Goal: Information Seeking & Learning: Learn about a topic

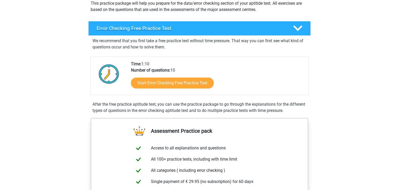
scroll to position [64, 0]
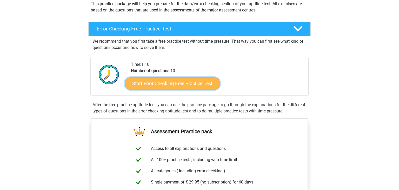
click at [163, 85] on link "Start Error Checking Free Practice Test" at bounding box center [172, 83] width 95 height 12
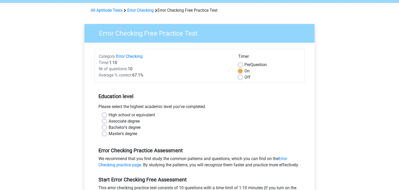
scroll to position [23, 0]
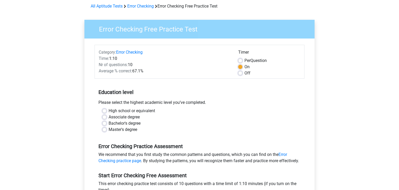
click at [109, 111] on label "High school or equivalent" at bounding box center [132, 110] width 46 height 6
click at [106, 111] on input "High school or equivalent" at bounding box center [104, 109] width 4 height 5
radio input "true"
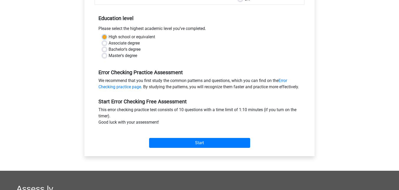
scroll to position [98, 0]
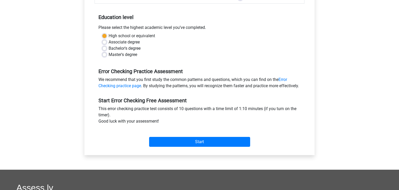
click at [166, 141] on div "Start" at bounding box center [199, 137] width 210 height 18
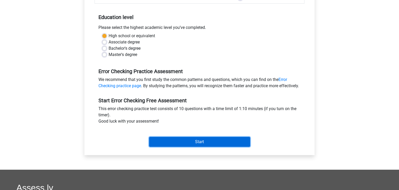
click at [166, 146] on input "Start" at bounding box center [199, 142] width 101 height 10
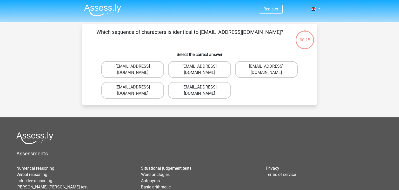
click at [192, 85] on label "Evie_Meade@jointmail.com.uk" at bounding box center [199, 90] width 63 height 17
click at [199, 87] on input "Evie_Meade@jointmail.com.uk" at bounding box center [200, 88] width 3 height 3
radio input "true"
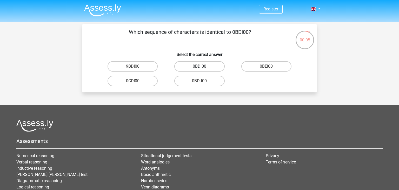
click at [208, 68] on label "0BDI00" at bounding box center [199, 66] width 50 height 10
click at [203, 68] on input "0BDI00" at bounding box center [200, 67] width 3 height 3
radio input "true"
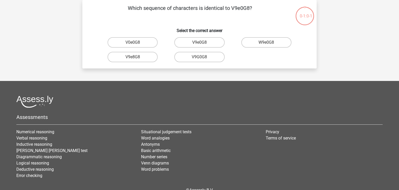
scroll to position [12, 0]
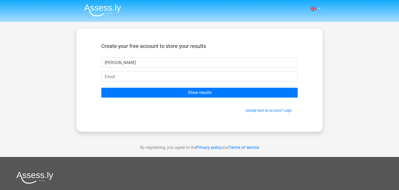
type input "[PERSON_NAME]"
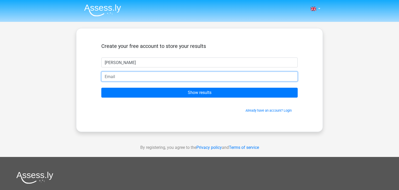
click at [188, 76] on input "email" at bounding box center [199, 76] width 196 height 10
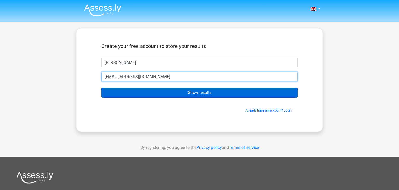
type input "[EMAIL_ADDRESS][DOMAIN_NAME]"
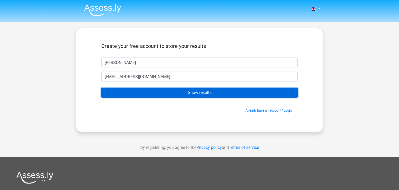
click at [187, 89] on input "Show results" at bounding box center [199, 92] width 196 height 10
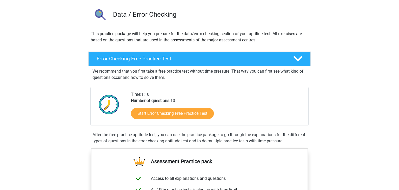
scroll to position [34, 0]
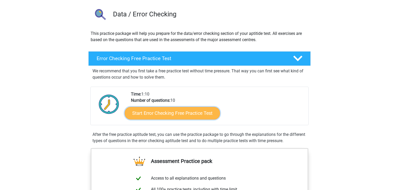
click at [164, 113] on link "Start Error Checking Free Practice Test" at bounding box center [172, 113] width 95 height 12
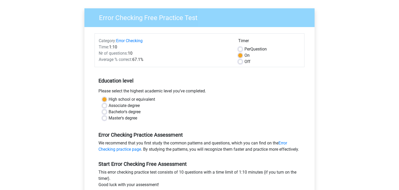
scroll to position [35, 0]
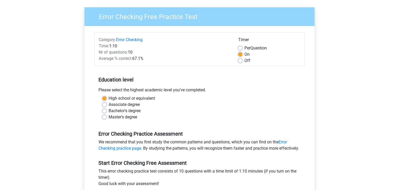
click at [240, 62] on div "Off" at bounding box center [269, 60] width 62 height 6
click at [244, 61] on label "Off" at bounding box center [247, 60] width 6 height 6
click at [240, 61] on input "Off" at bounding box center [240, 59] width 4 height 5
radio input "true"
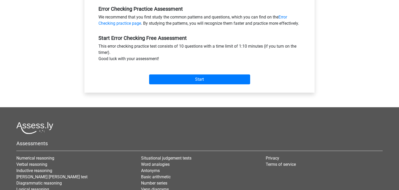
scroll to position [166, 0]
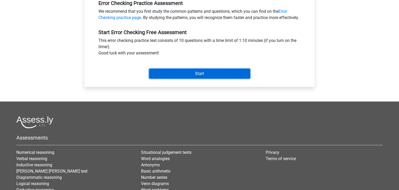
click at [165, 76] on input "Start" at bounding box center [199, 74] width 101 height 10
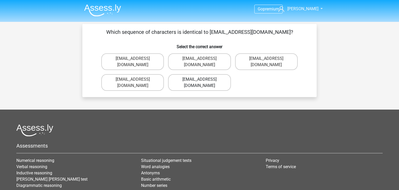
click at [203, 75] on label "[EMAIL_ADDRESS][DOMAIN_NAME]" at bounding box center [199, 82] width 63 height 17
click at [203, 79] on input "Evie_Meade@jointmail.com.uk" at bounding box center [200, 80] width 3 height 3
radio input "true"
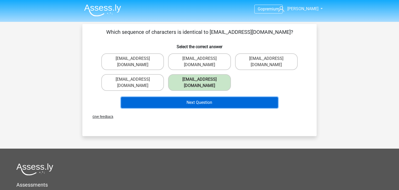
click at [200, 97] on button "Next Question" at bounding box center [199, 102] width 157 height 11
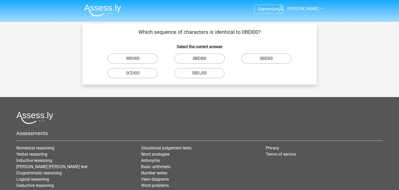
click at [194, 61] on label "0BDI00" at bounding box center [199, 58] width 50 height 10
click at [199, 61] on input "0BDI00" at bounding box center [200, 59] width 3 height 3
radio input "true"
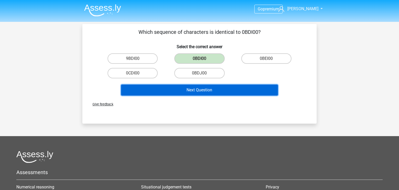
click at [198, 87] on button "Next Question" at bounding box center [199, 89] width 157 height 11
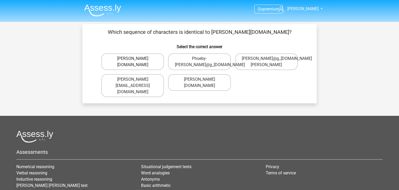
click at [147, 68] on label "Phoebe-Patterson@g_mail.gr" at bounding box center [132, 61] width 63 height 17
click at [136, 62] on input "Phoebe-Patterson@g_mail.gr" at bounding box center [134, 59] width 3 height 3
radio input "true"
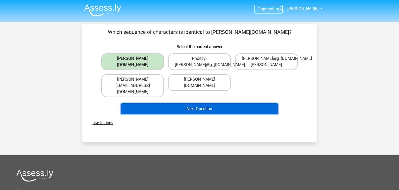
click at [169, 103] on button "Next Question" at bounding box center [199, 108] width 157 height 11
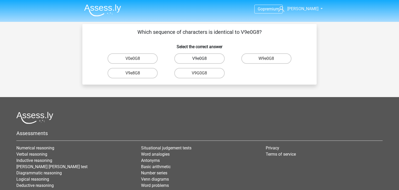
click at [204, 63] on label "V9e0G8" at bounding box center [199, 58] width 50 height 10
click at [203, 62] on input "V9e0G8" at bounding box center [200, 59] width 3 height 3
radio input "true"
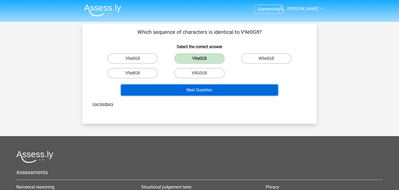
click at [204, 85] on button "Next Question" at bounding box center [199, 89] width 157 height 11
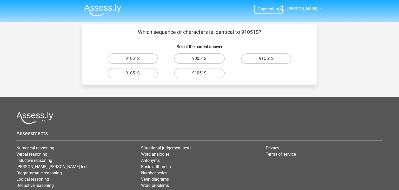
click at [190, 70] on label "91051S" at bounding box center [199, 73] width 50 height 10
click at [199, 73] on input "91051S" at bounding box center [200, 74] width 3 height 3
radio input "true"
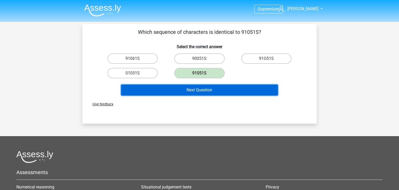
click at [190, 89] on button "Next Question" at bounding box center [199, 89] width 157 height 11
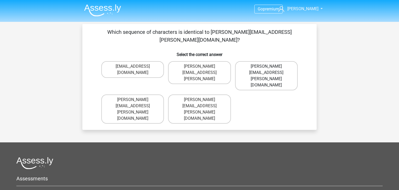
click at [251, 61] on label "Connor.Paterson@memail.com" at bounding box center [266, 75] width 63 height 29
click at [266, 66] on input "Connor.Paterson@memail.com" at bounding box center [267, 67] width 3 height 3
radio input "true"
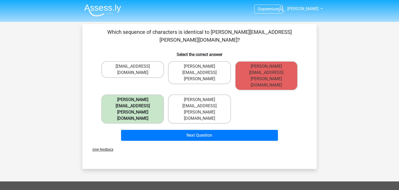
click at [144, 94] on label "Connor.Paterson@mailme.com" at bounding box center [132, 108] width 63 height 29
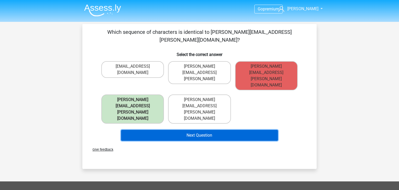
click at [151, 130] on button "Next Question" at bounding box center [199, 135] width 157 height 11
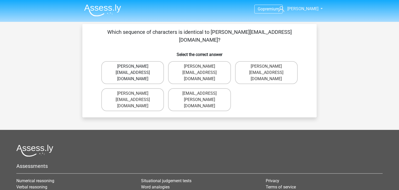
click at [153, 67] on label "Ava-Carroll@mailme.uk.com" at bounding box center [132, 72] width 63 height 23
click at [136, 67] on input "Ava-Carroll@mailme.uk.com" at bounding box center [134, 67] width 3 height 3
radio input "true"
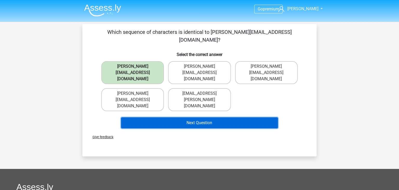
click at [170, 117] on button "Next Question" at bounding box center [199, 122] width 157 height 11
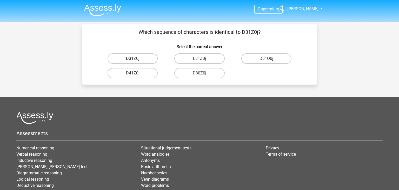
click at [130, 61] on label "D31Z0j" at bounding box center [132, 58] width 50 height 10
click at [133, 61] on input "D31Z0j" at bounding box center [134, 59] width 3 height 3
radio input "true"
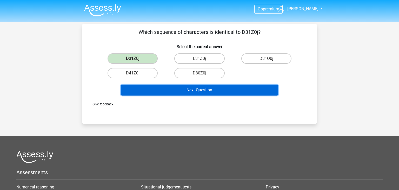
click at [150, 89] on button "Next Question" at bounding box center [199, 89] width 157 height 11
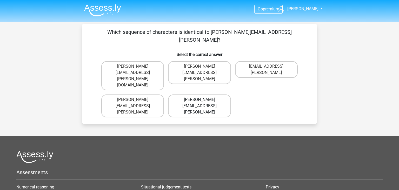
click at [220, 94] on label "Arthur.Bradly@mailme.coo" at bounding box center [199, 105] width 63 height 23
click at [203, 99] on input "Arthur.Bradly@mailme.coo" at bounding box center [200, 100] width 3 height 3
radio input "true"
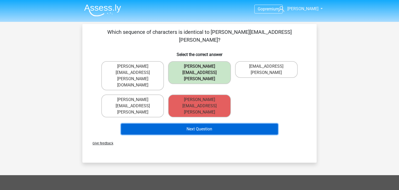
click at [220, 123] on button "Next Question" at bounding box center [199, 128] width 157 height 11
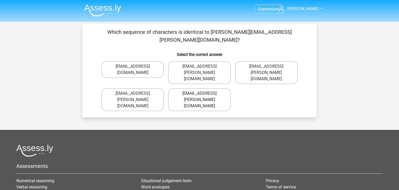
click at [214, 88] on label "Theo+Sadler@Gmail.uk.com" at bounding box center [199, 99] width 63 height 23
click at [203, 93] on input "Theo+Sadler@Gmail.uk.com" at bounding box center [200, 94] width 3 height 3
radio input "true"
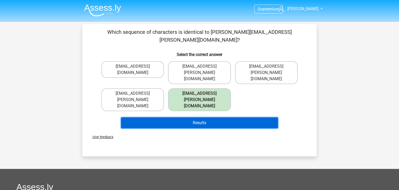
click at [206, 117] on button "Results" at bounding box center [199, 122] width 157 height 11
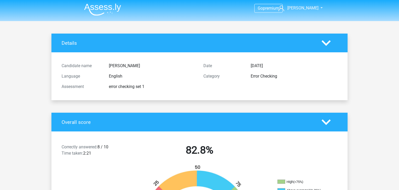
scroll to position [1, 0]
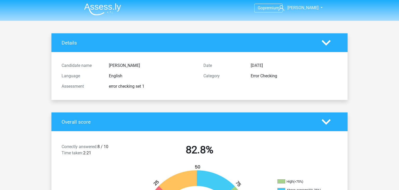
click at [331, 123] on div at bounding box center [330, 121] width 24 height 9
click at [329, 123] on icon at bounding box center [325, 121] width 9 height 9
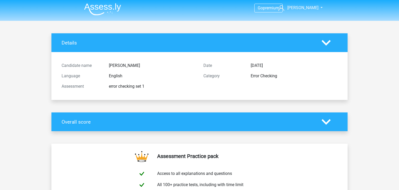
click at [326, 122] on polygon at bounding box center [325, 122] width 9 height 6
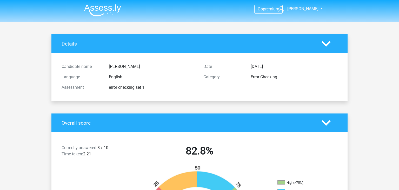
scroll to position [1, 0]
